Goal: Information Seeking & Learning: Check status

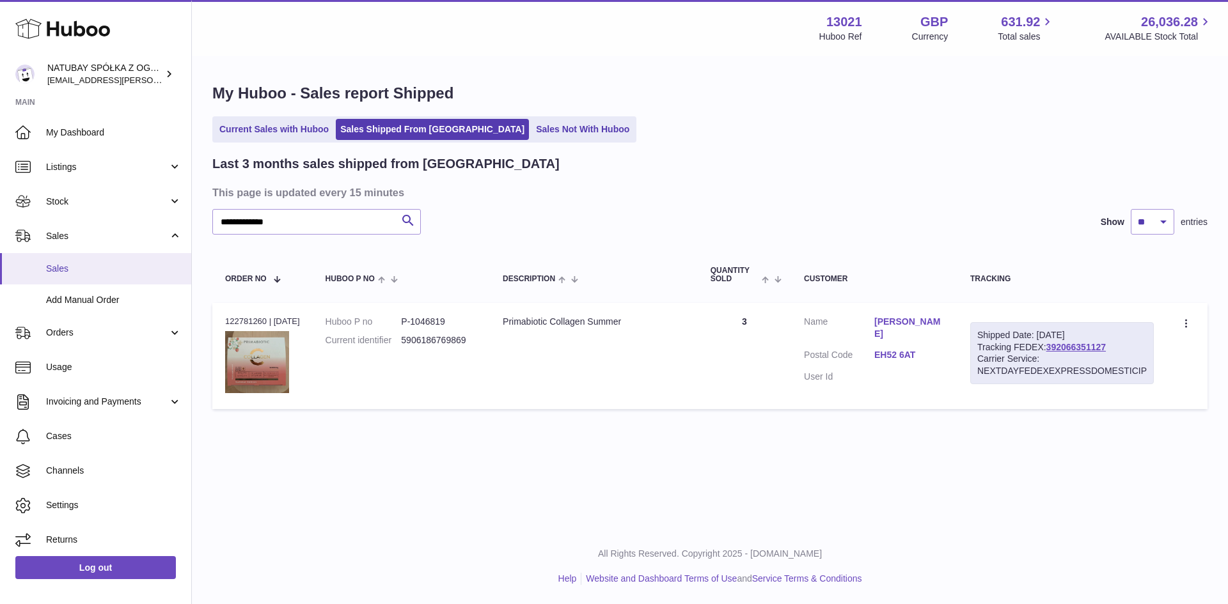
click at [98, 273] on span "Sales" at bounding box center [114, 269] width 136 height 12
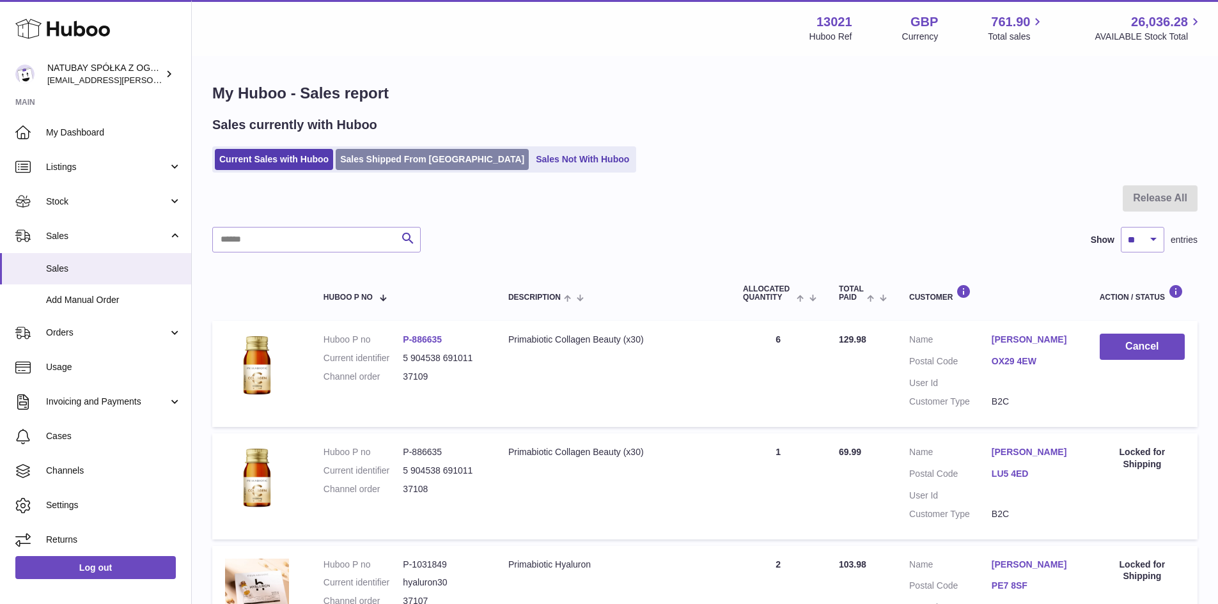
click at [352, 161] on link "Sales Shipped From [GEOGRAPHIC_DATA]" at bounding box center [432, 159] width 193 height 21
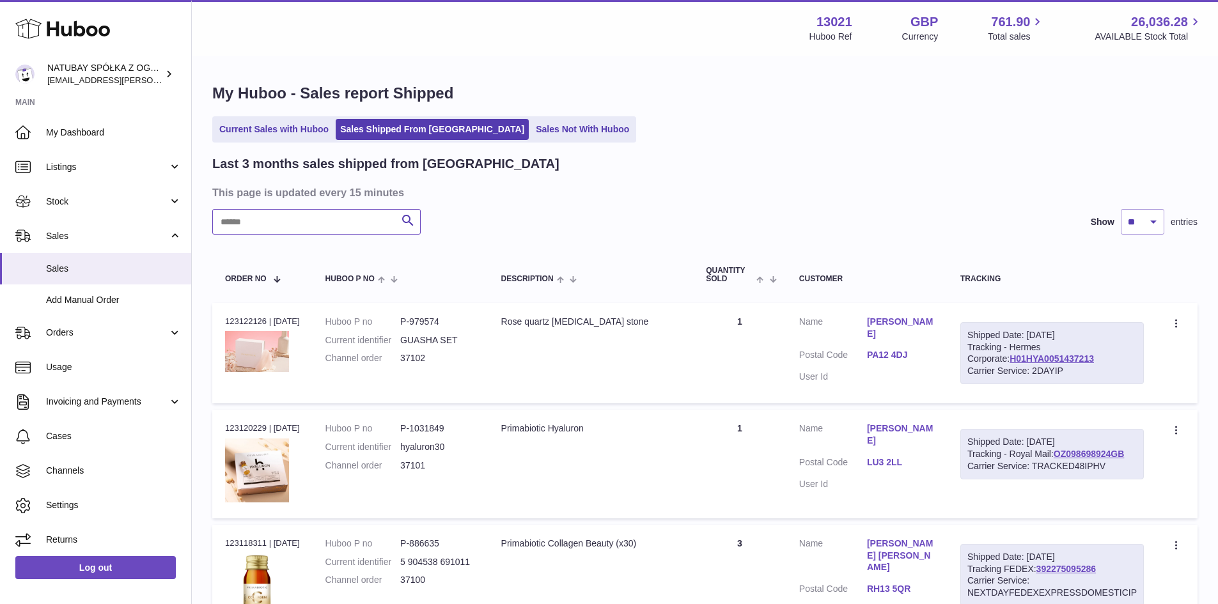
click at [335, 221] on input "text" at bounding box center [316, 222] width 209 height 26
type input "*"
type input "********"
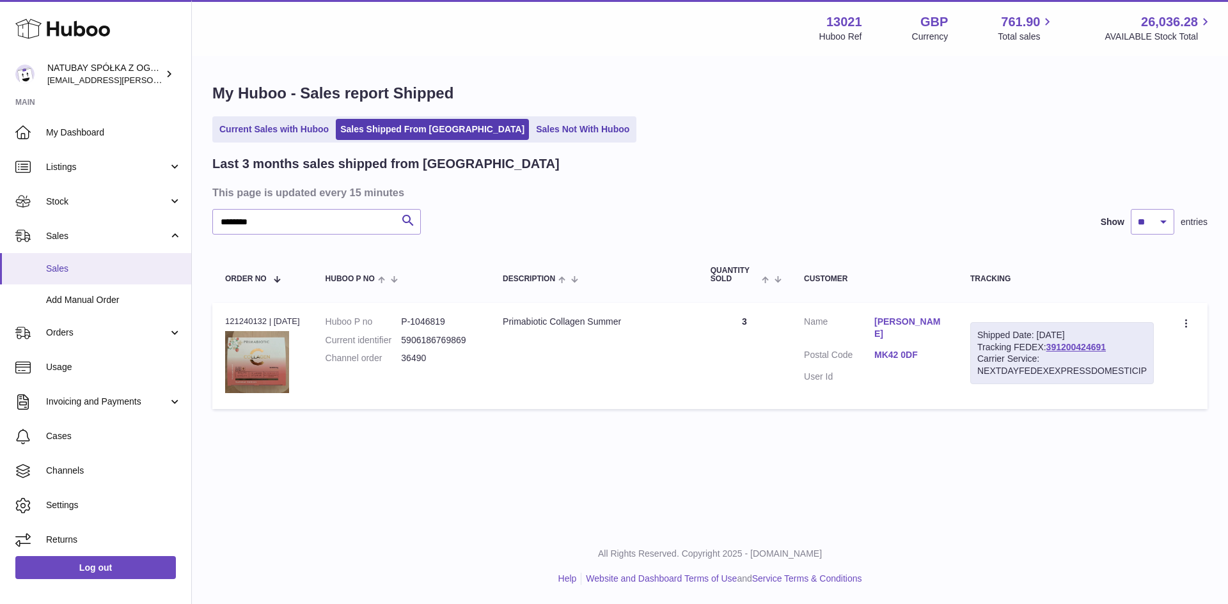
click at [106, 267] on span "Sales" at bounding box center [114, 269] width 136 height 12
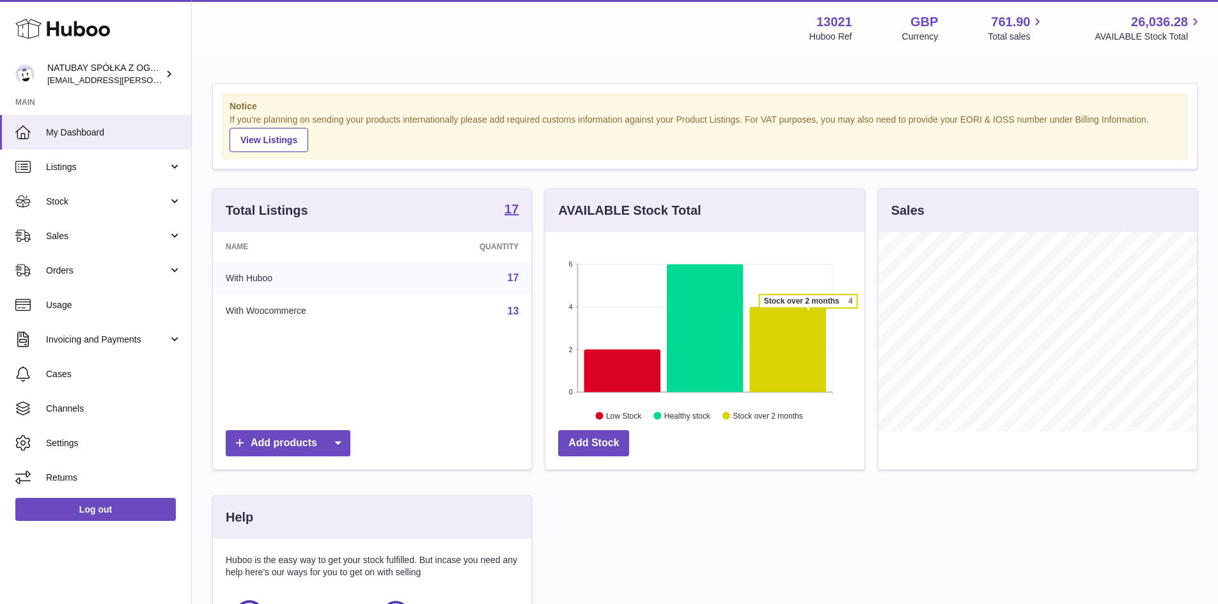
scroll to position [200, 319]
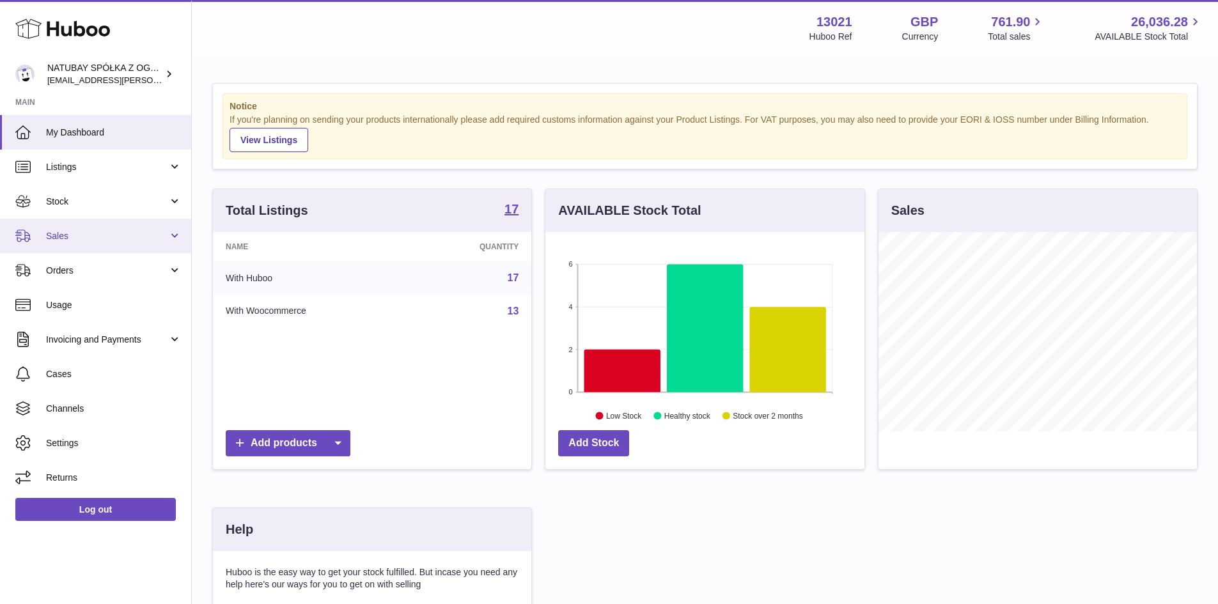
click at [86, 242] on span "Sales" at bounding box center [107, 236] width 122 height 12
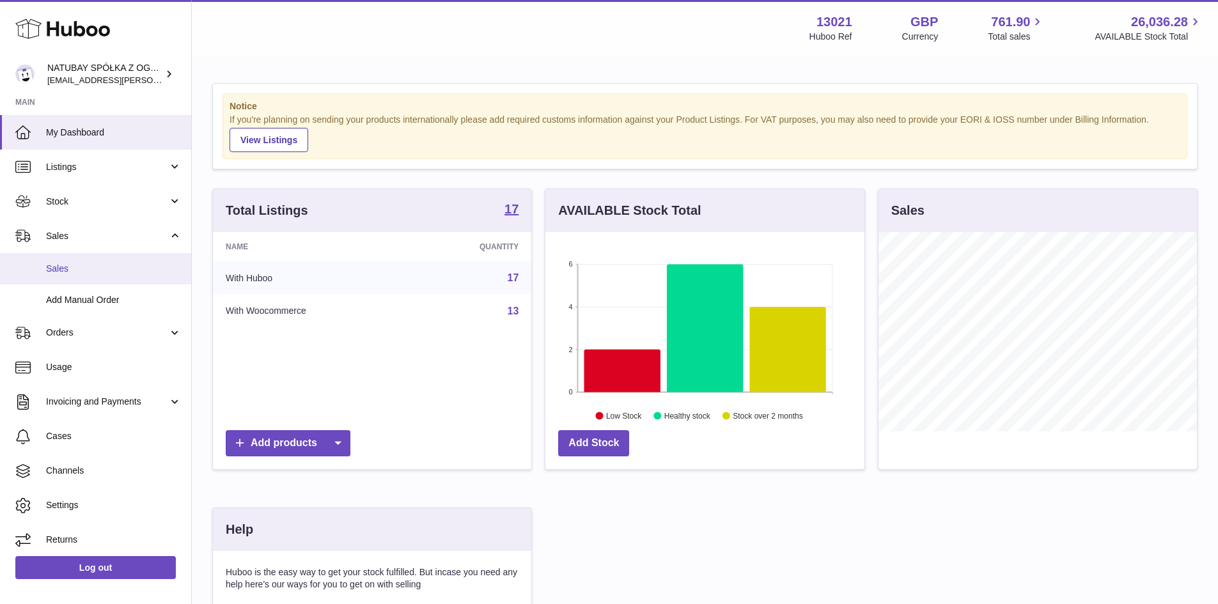
click at [86, 261] on link "Sales" at bounding box center [95, 268] width 191 height 31
